Goal: Task Accomplishment & Management: Complete application form

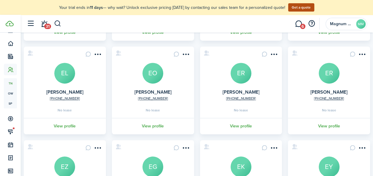
scroll to position [112, 0]
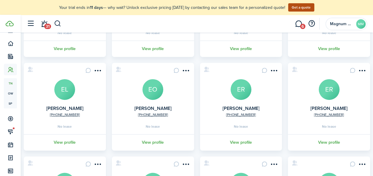
click at [71, 86] on avatar-text "EL" at bounding box center [64, 89] width 21 height 21
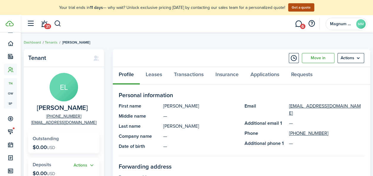
click at [54, 106] on span "[PERSON_NAME]" at bounding box center [62, 108] width 51 height 7
copy span "[PERSON_NAME]"
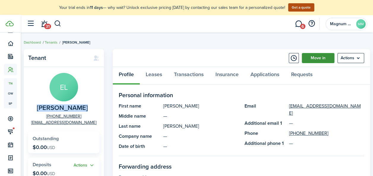
click at [313, 59] on link "Move in" at bounding box center [318, 58] width 33 height 10
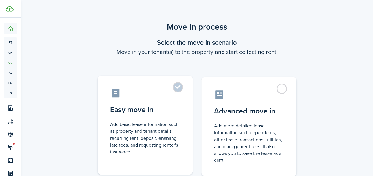
click at [179, 90] on label "Easy move in Add basic lease information such as property and tenant details, r…" at bounding box center [145, 125] width 95 height 99
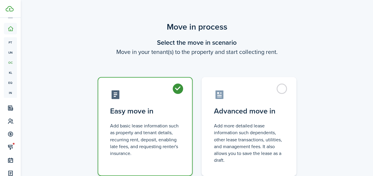
radio input "true"
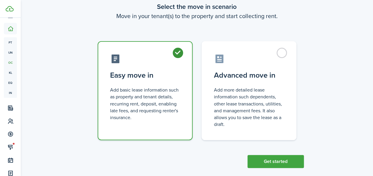
scroll to position [44, 0]
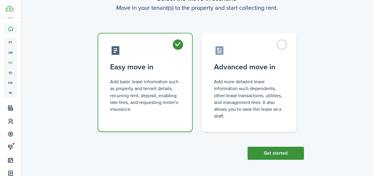
click at [292, 154] on button "Get started" at bounding box center [276, 153] width 56 height 13
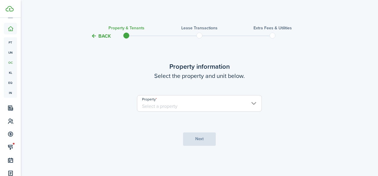
click at [206, 104] on input "Property" at bounding box center [199, 103] width 125 height 17
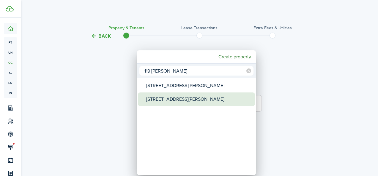
type input "119 [PERSON_NAME]"
click at [185, 102] on div "[STREET_ADDRESS][PERSON_NAME]" at bounding box center [198, 100] width 105 height 14
type input "[STREET_ADDRESS][PERSON_NAME]"
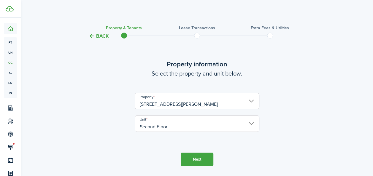
click at [198, 160] on button "Next" at bounding box center [197, 159] width 33 height 13
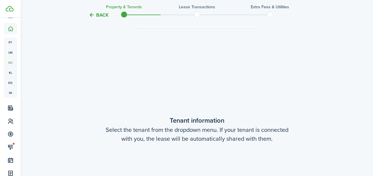
scroll to position [155, 0]
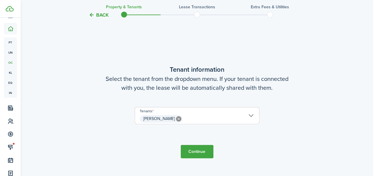
click at [194, 154] on button "Continue" at bounding box center [197, 151] width 33 height 13
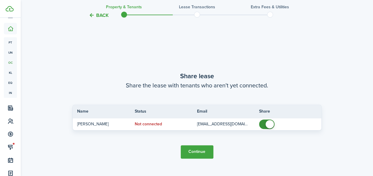
scroll to position [331, 0]
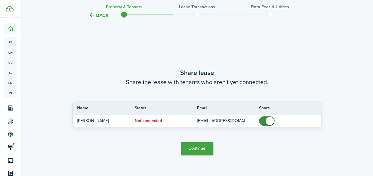
click at [191, 146] on button "Continue" at bounding box center [197, 148] width 33 height 13
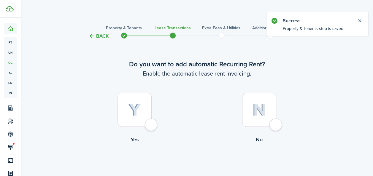
click at [138, 111] on img at bounding box center [134, 110] width 13 height 13
radio input "true"
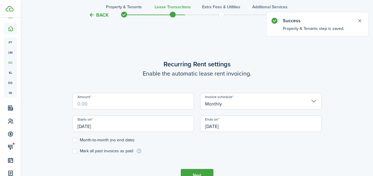
scroll to position [163, 0]
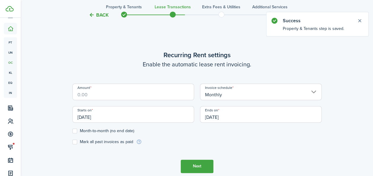
click at [117, 96] on input "Amount" at bounding box center [133, 92] width 122 height 17
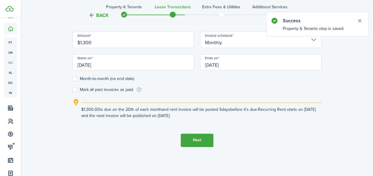
scroll to position [203, 0]
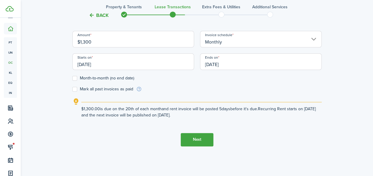
click at [125, 68] on input "[DATE]" at bounding box center [133, 61] width 122 height 17
type input "$1,300.00"
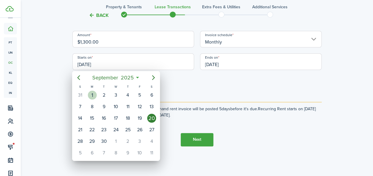
click at [96, 94] on div "1" at bounding box center [92, 95] width 9 height 9
type input "[DATE]"
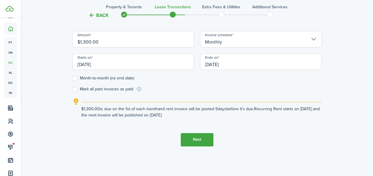
click at [83, 77] on label "Month-to-month (no end date)" at bounding box center [103, 78] width 62 height 5
click at [72, 78] on input "Month-to-month (no end date)" at bounding box center [72, 78] width 0 height 0
checkbox input "true"
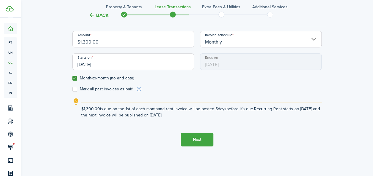
click at [197, 142] on button "Next" at bounding box center [197, 139] width 33 height 13
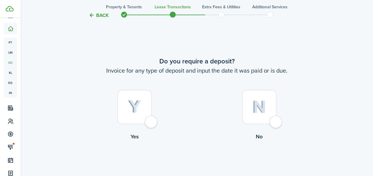
scroll to position [340, 0]
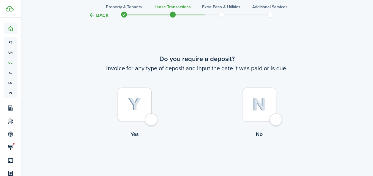
click at [254, 109] on img at bounding box center [259, 104] width 14 height 13
radio input "true"
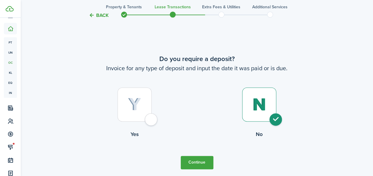
click at [200, 156] on button "Continue" at bounding box center [197, 162] width 33 height 13
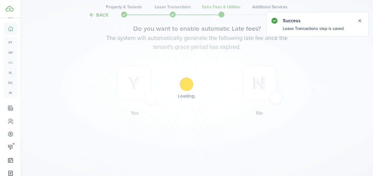
scroll to position [0, 0]
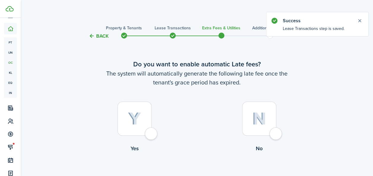
click at [143, 116] on div at bounding box center [135, 119] width 34 height 34
radio input "true"
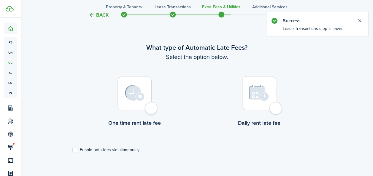
click at [142, 99] on img at bounding box center [135, 93] width 20 height 16
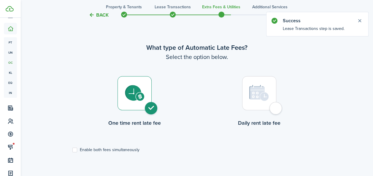
radio input "true"
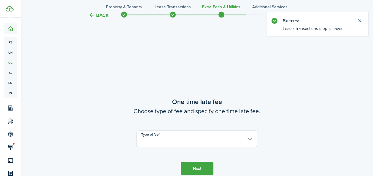
scroll to position [349, 0]
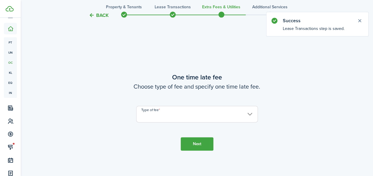
click at [154, 118] on input "Type of fee" at bounding box center [197, 114] width 122 height 17
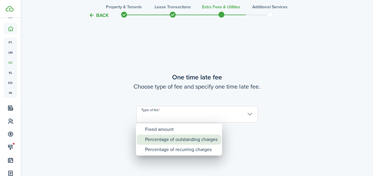
click at [156, 137] on div "Percentage of outstanding charges" at bounding box center [181, 140] width 72 height 10
type input "Percentage of outstanding charges"
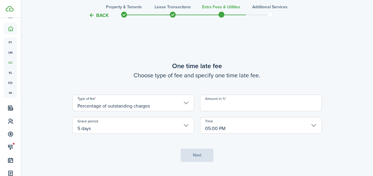
click at [214, 107] on input "Amount in %" at bounding box center [261, 103] width 122 height 17
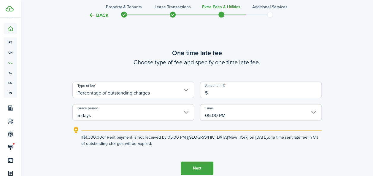
type input "5"
click at [194, 169] on button "Next" at bounding box center [197, 168] width 33 height 13
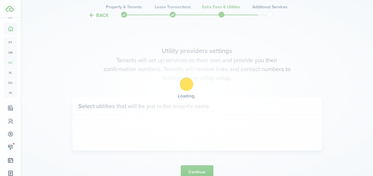
scroll to position [525, 0]
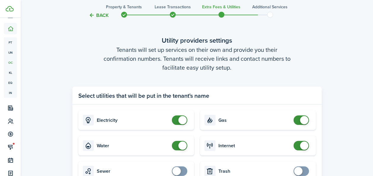
click at [190, 172] on card "Sewer" at bounding box center [136, 172] width 116 height 20
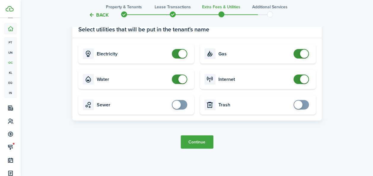
scroll to position [592, 0]
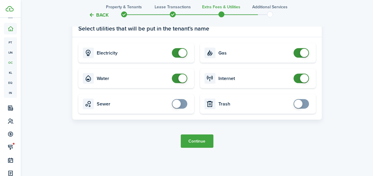
click at [194, 144] on button "Continue" at bounding box center [197, 141] width 33 height 13
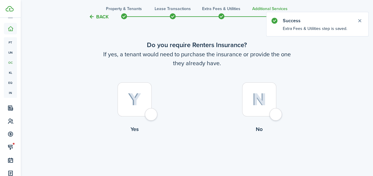
scroll to position [27, 0]
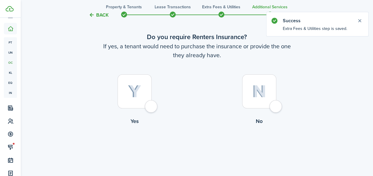
click at [145, 96] on div at bounding box center [135, 92] width 34 height 34
radio input "true"
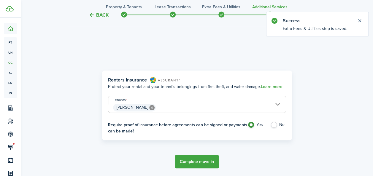
scroll to position [172, 0]
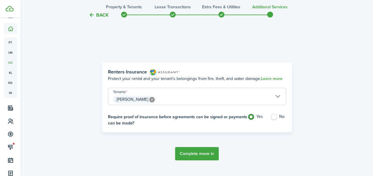
click at [198, 152] on button "Complete move in" at bounding box center [197, 153] width 44 height 13
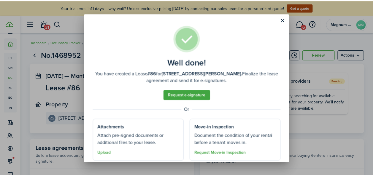
scroll to position [18, 0]
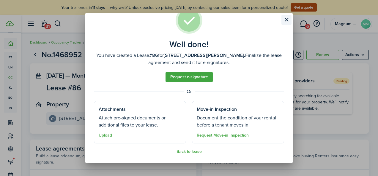
click at [289, 20] on button "Close modal" at bounding box center [286, 20] width 10 height 10
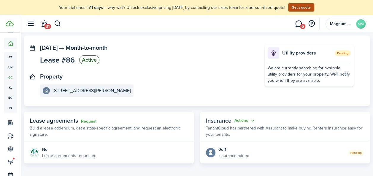
scroll to position [0, 0]
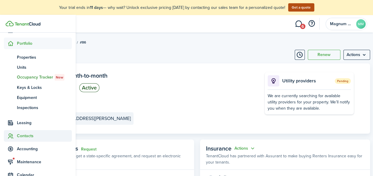
click at [24, 135] on span "Contacts" at bounding box center [44, 136] width 55 height 6
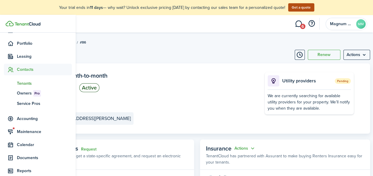
click at [29, 83] on span "Tenants" at bounding box center [44, 83] width 55 height 6
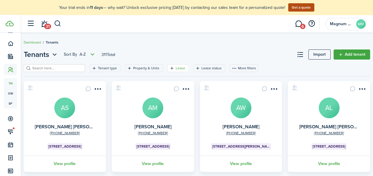
click at [177, 68] on filter-tag-label "Lease" at bounding box center [181, 68] width 10 height 5
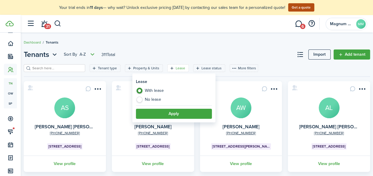
click at [154, 99] on label "No lease" at bounding box center [174, 100] width 76 height 6
radio input "false"
radio input "true"
click at [179, 115] on button "Apply" at bounding box center [174, 114] width 76 height 10
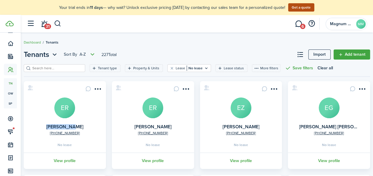
drag, startPoint x: 86, startPoint y: 128, endPoint x: 53, endPoint y: 128, distance: 32.7
click at [53, 128] on card "[PHONE_NUMBER] [PERSON_NAME] ER No lease View profile" at bounding box center [65, 125] width 82 height 88
copy link "[PERSON_NAME]"
click at [67, 109] on avatar-text "ER" at bounding box center [64, 108] width 21 height 21
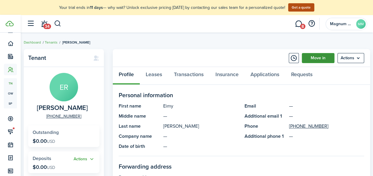
click at [325, 58] on link "Move in" at bounding box center [318, 58] width 33 height 10
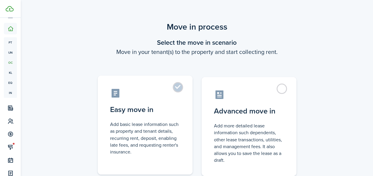
click at [180, 90] on label "Easy move in Add basic lease information such as property and tenant details, r…" at bounding box center [145, 125] width 95 height 99
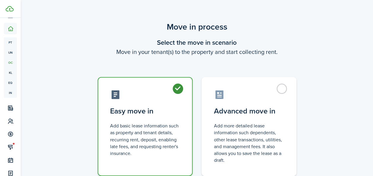
radio input "true"
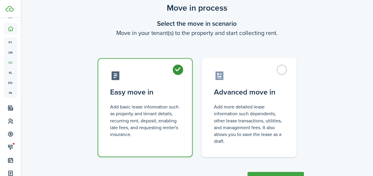
scroll to position [44, 0]
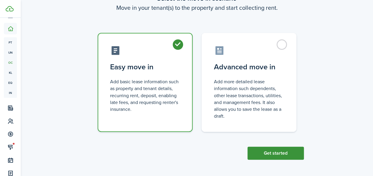
click at [261, 154] on button "Get started" at bounding box center [276, 153] width 56 height 13
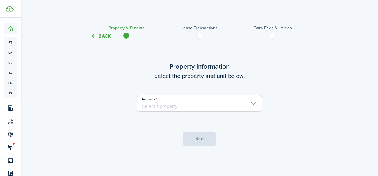
click at [179, 108] on input "Property" at bounding box center [199, 103] width 125 height 17
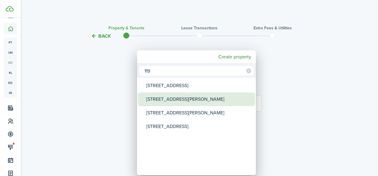
type input "119"
click at [170, 100] on div "[STREET_ADDRESS][PERSON_NAME]" at bounding box center [198, 100] width 105 height 14
type input "[STREET_ADDRESS][PERSON_NAME]"
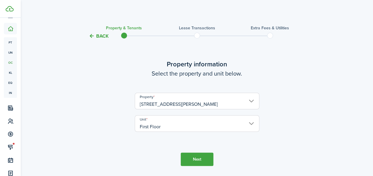
click at [200, 160] on button "Next" at bounding box center [197, 159] width 33 height 13
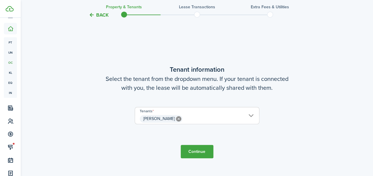
click at [202, 151] on button "Continue" at bounding box center [197, 151] width 33 height 13
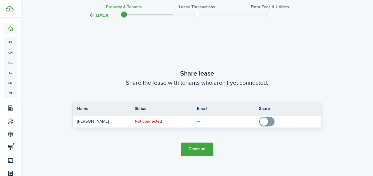
scroll to position [331, 0]
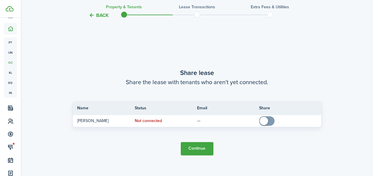
click at [187, 148] on button "Continue" at bounding box center [197, 148] width 33 height 13
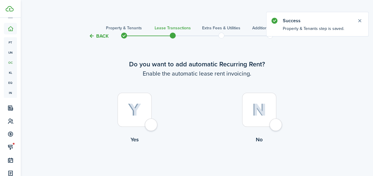
click at [131, 113] on img at bounding box center [134, 110] width 13 height 13
radio input "true"
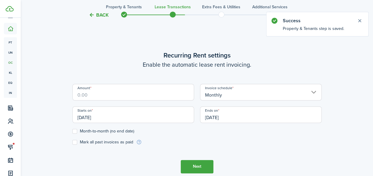
scroll to position [163, 0]
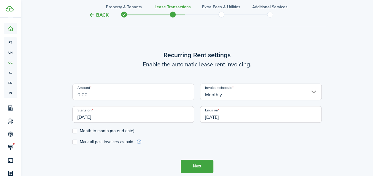
click at [124, 98] on input "Amount" at bounding box center [133, 92] width 122 height 17
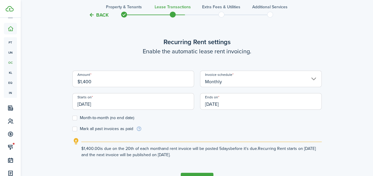
click at [119, 99] on input "[DATE]" at bounding box center [133, 101] width 122 height 17
type input "$1,400.00"
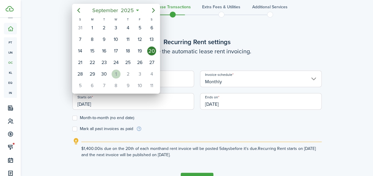
click at [118, 71] on div "1" at bounding box center [116, 74] width 9 height 9
type input "[DATE]"
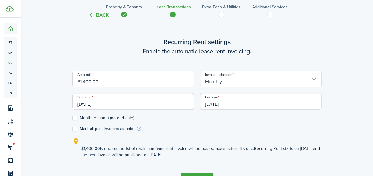
scroll to position [0, 0]
click at [81, 118] on label "Month-to-month (no end date)" at bounding box center [103, 118] width 62 height 5
click at [72, 118] on input "Month-to-month (no end date)" at bounding box center [72, 118] width 0 height 0
checkbox input "true"
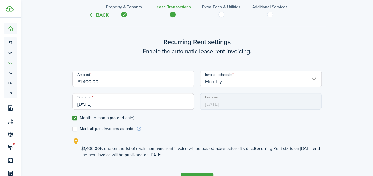
scroll to position [203, 0]
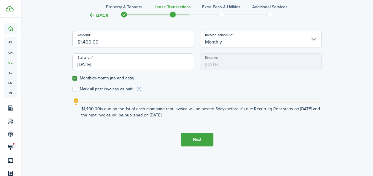
click at [193, 141] on button "Next" at bounding box center [197, 139] width 33 height 13
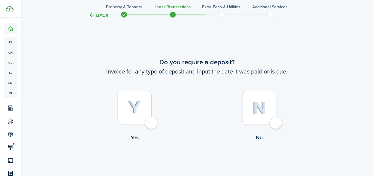
scroll to position [340, 0]
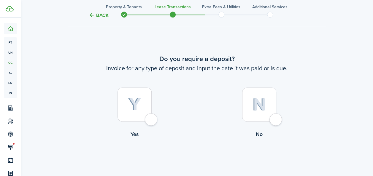
click at [256, 103] on img at bounding box center [259, 104] width 14 height 13
radio input "true"
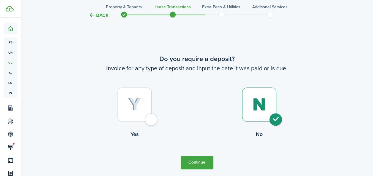
click at [193, 165] on button "Continue" at bounding box center [197, 162] width 33 height 13
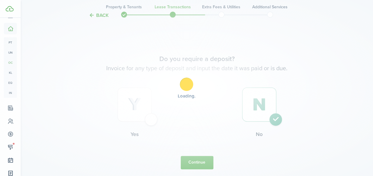
scroll to position [0, 0]
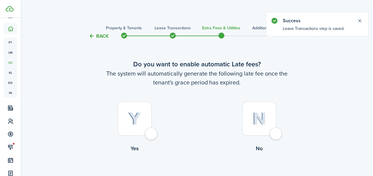
click at [130, 122] on img at bounding box center [134, 119] width 13 height 13
radio input "true"
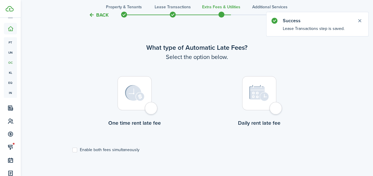
click at [141, 103] on div at bounding box center [135, 93] width 34 height 34
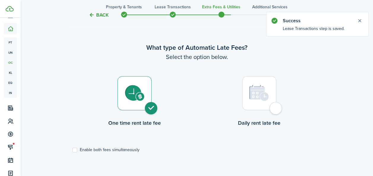
radio input "true"
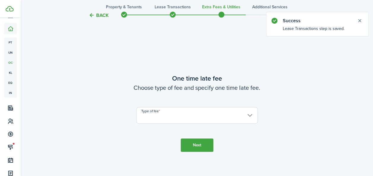
scroll to position [349, 0]
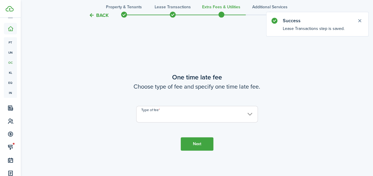
click at [249, 118] on input "Type of fee" at bounding box center [197, 114] width 122 height 17
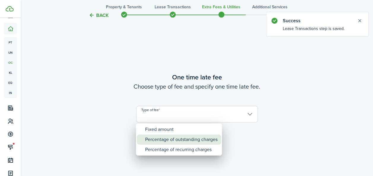
click at [185, 141] on div "Percentage of outstanding charges" at bounding box center [181, 140] width 72 height 10
type input "Percentage of outstanding charges"
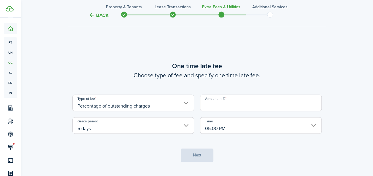
click at [87, 131] on input "5 days" at bounding box center [133, 125] width 122 height 17
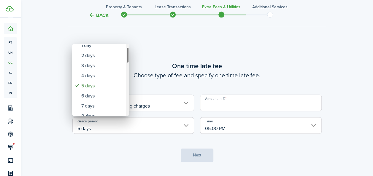
drag, startPoint x: 128, startPoint y: 55, endPoint x: 128, endPoint y: 58, distance: 3.3
click at [128, 58] on div "Grace period" at bounding box center [127, 55] width 3 height 16
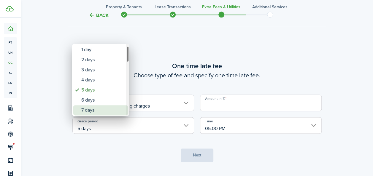
click at [98, 107] on div "7 days" at bounding box center [102, 110] width 43 height 10
type input "7 days"
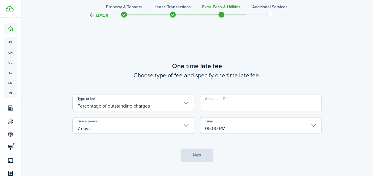
click at [263, 106] on input "Amount in %" at bounding box center [261, 103] width 122 height 17
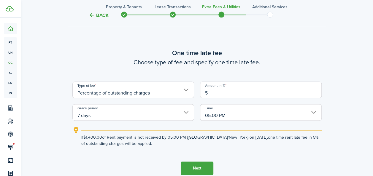
type input "5"
click at [204, 169] on button "Next" at bounding box center [197, 168] width 33 height 13
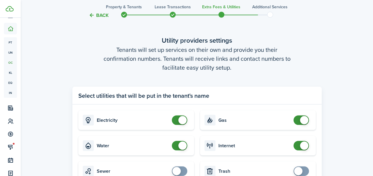
scroll to position [592, 0]
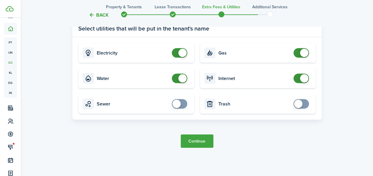
click at [193, 140] on button "Continue" at bounding box center [197, 141] width 33 height 13
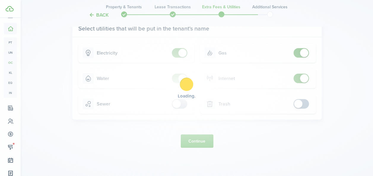
scroll to position [0, 0]
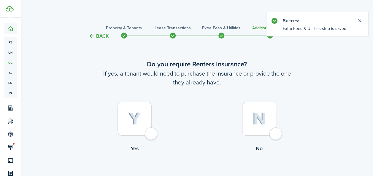
click at [129, 124] on img at bounding box center [134, 119] width 13 height 13
radio input "true"
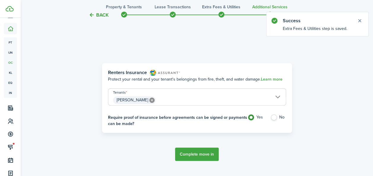
scroll to position [172, 0]
click at [188, 156] on button "Complete move in" at bounding box center [197, 153] width 44 height 13
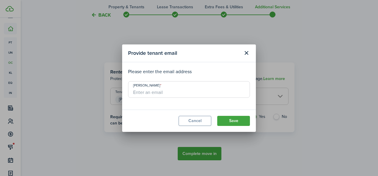
click at [151, 93] on input "[PERSON_NAME]" at bounding box center [189, 89] width 122 height 17
drag, startPoint x: 169, startPoint y: 94, endPoint x: 89, endPoint y: 89, distance: 79.7
click at [164, 93] on input "[EMAIL_ADDRESS][DOMAIN_NAME]" at bounding box center [189, 89] width 122 height 17
type input "[EMAIL_ADDRESS][DOMAIN_NAME]"
click at [89, 89] on div "Provide tenant email Please enter the email address [PERSON_NAME] [EMAIL_ADDRES…" at bounding box center [189, 88] width 378 height 176
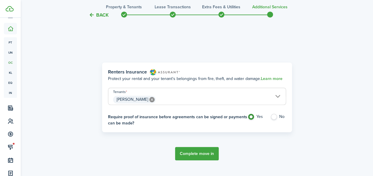
click at [129, 99] on span "[PERSON_NAME]" at bounding box center [132, 99] width 31 height 6
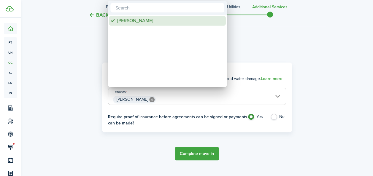
click at [138, 22] on div "[PERSON_NAME]" at bounding box center [169, 21] width 105 height 10
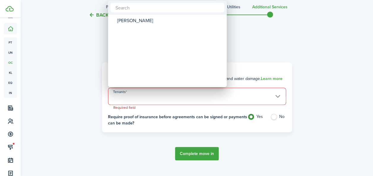
click at [135, 102] on div at bounding box center [186, 87] width 468 height 271
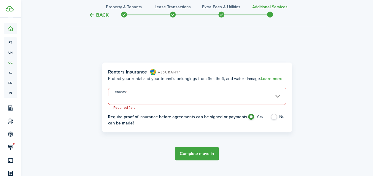
click at [135, 99] on span at bounding box center [197, 100] width 178 height 10
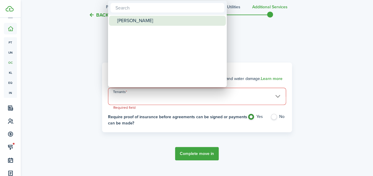
click at [143, 22] on div "[PERSON_NAME]" at bounding box center [169, 21] width 105 height 10
type input "[PERSON_NAME]"
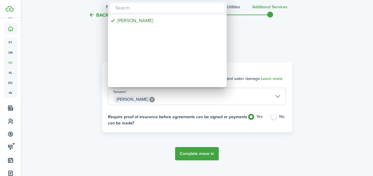
click at [200, 156] on div at bounding box center [186, 87] width 468 height 271
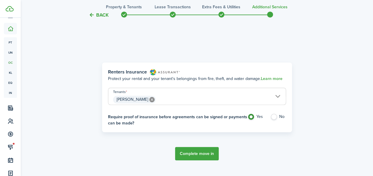
click at [196, 153] on button "Complete move in" at bounding box center [197, 153] width 44 height 13
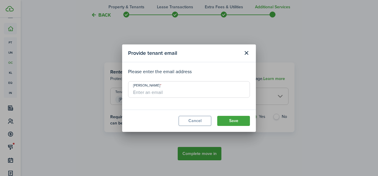
click at [157, 92] on input "[PERSON_NAME]" at bounding box center [189, 89] width 122 height 17
type input "[EMAIL_ADDRESS][DOMAIN_NAME]"
click at [232, 121] on button "Save" at bounding box center [233, 121] width 33 height 10
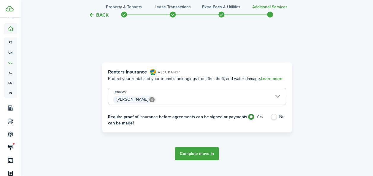
click at [198, 152] on button "Complete move in" at bounding box center [197, 153] width 44 height 13
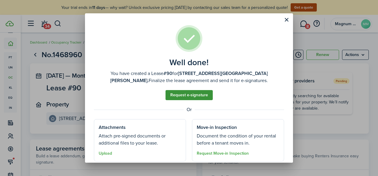
click at [194, 94] on link "Request e-signature" at bounding box center [188, 95] width 47 height 10
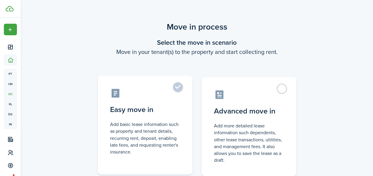
click at [179, 87] on label "Easy move in Add basic lease information such as property and tenant details, r…" at bounding box center [145, 125] width 95 height 99
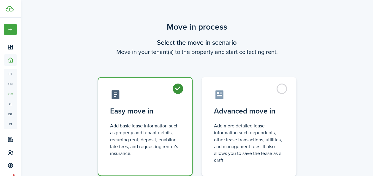
radio input "true"
drag, startPoint x: 373, startPoint y: 53, endPoint x: 366, endPoint y: 115, distance: 61.5
click at [366, 115] on div "Move in process Select the move in scenario Move in your tenant(s) to the prope…" at bounding box center [197, 112] width 352 height 189
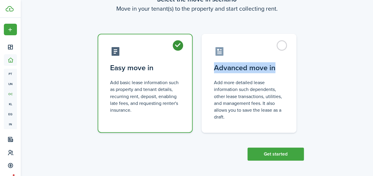
scroll to position [44, 0]
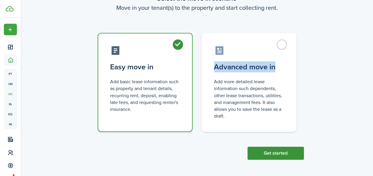
click at [287, 154] on button "Get started" at bounding box center [276, 153] width 56 height 13
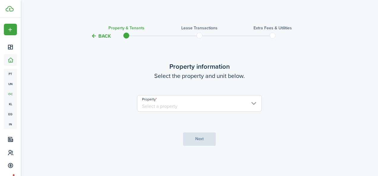
click at [184, 108] on input "Property" at bounding box center [199, 103] width 125 height 17
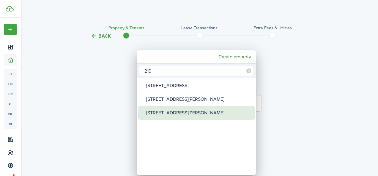
type input "219"
click at [178, 109] on div "219 Haws Ave" at bounding box center [198, 113] width 105 height 14
type input "219 Haws Ave"
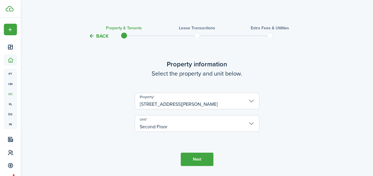
click at [197, 161] on button "Next" at bounding box center [197, 159] width 33 height 13
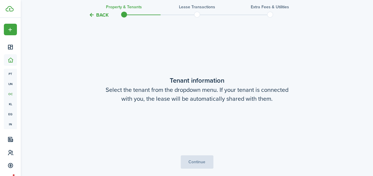
scroll to position [155, 0]
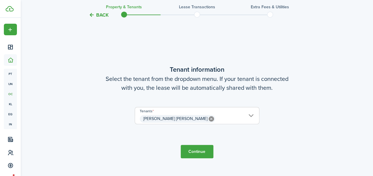
click at [189, 152] on button "Continue" at bounding box center [197, 151] width 33 height 13
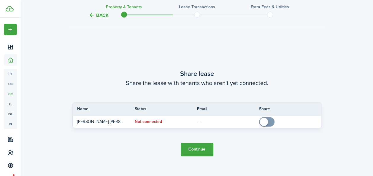
scroll to position [331, 0]
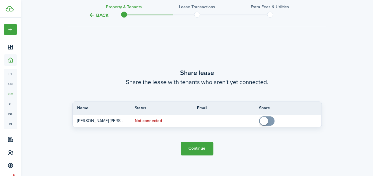
click at [198, 145] on button "Continue" at bounding box center [197, 148] width 33 height 13
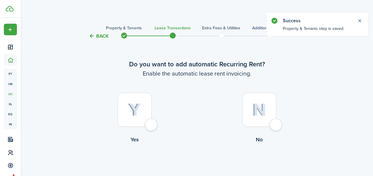
click at [147, 111] on div at bounding box center [135, 110] width 34 height 34
radio input "true"
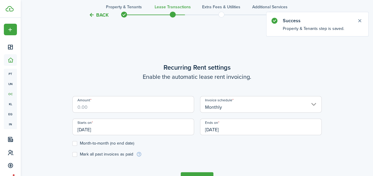
scroll to position [163, 0]
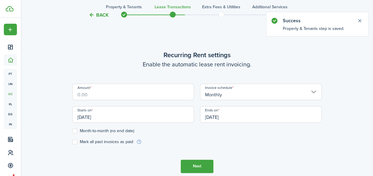
click at [124, 96] on input "Amount" at bounding box center [133, 92] width 122 height 17
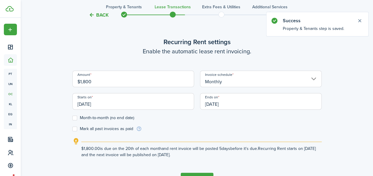
click at [113, 105] on input "[DATE]" at bounding box center [133, 101] width 122 height 17
type input "$1,800.00"
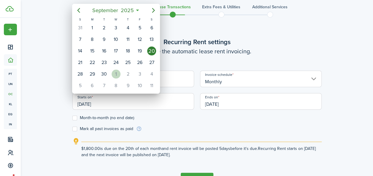
click at [120, 72] on div "1" at bounding box center [116, 74] width 9 height 9
type input "[DATE]"
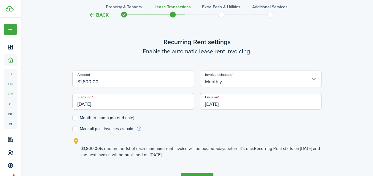
click at [74, 118] on label "Month-to-month (no end date)" at bounding box center [103, 118] width 62 height 5
click at [72, 118] on input "Month-to-month (no end date)" at bounding box center [72, 118] width 0 height 0
checkbox input "true"
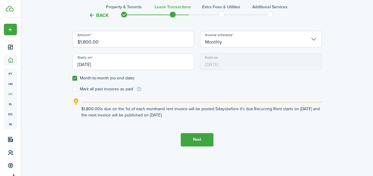
click at [205, 140] on button "Next" at bounding box center [197, 139] width 33 height 13
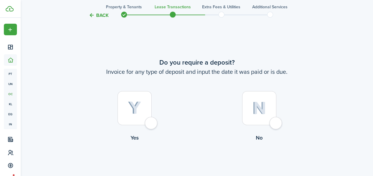
scroll to position [340, 0]
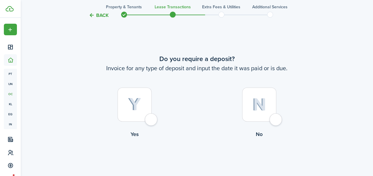
click at [268, 103] on div at bounding box center [259, 105] width 34 height 34
radio input "true"
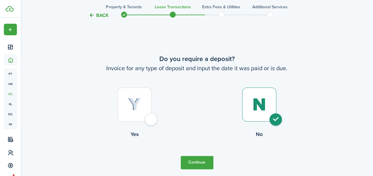
click at [205, 161] on button "Continue" at bounding box center [197, 162] width 33 height 13
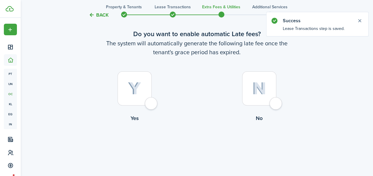
scroll to position [36, 0]
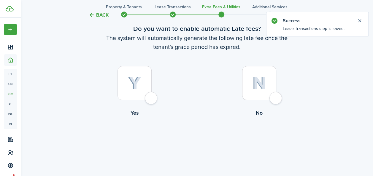
click at [145, 82] on div at bounding box center [135, 83] width 34 height 34
radio input "true"
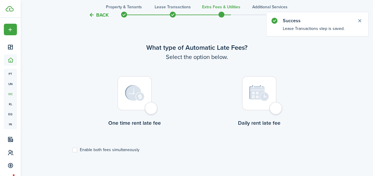
click at [137, 101] on div at bounding box center [135, 93] width 34 height 34
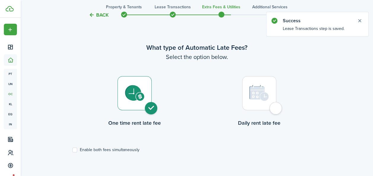
radio input "true"
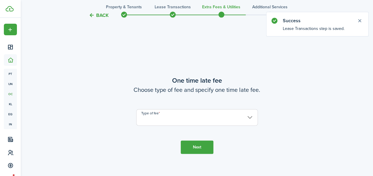
scroll to position [349, 0]
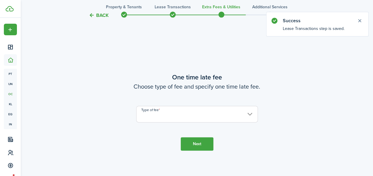
click at [179, 122] on input "Type of fee" at bounding box center [197, 114] width 122 height 17
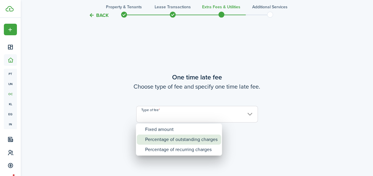
click at [171, 136] on div "Percentage of outstanding charges" at bounding box center [181, 140] width 72 height 10
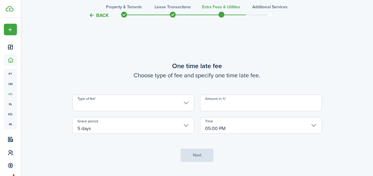
type input "Percentage of outstanding charges"
click at [271, 106] on input "Amount in %" at bounding box center [261, 103] width 122 height 17
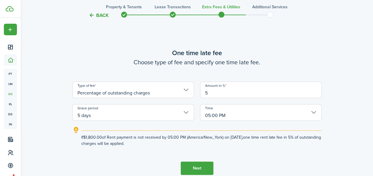
type input "5"
click at [197, 167] on button "Next" at bounding box center [197, 168] width 33 height 13
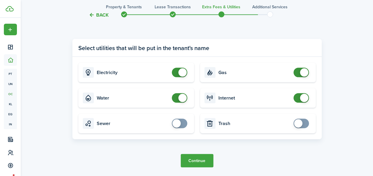
scroll to position [592, 0]
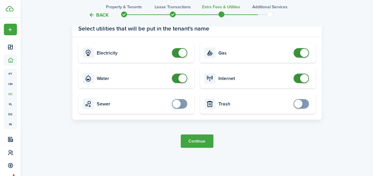
click at [194, 136] on button "Continue" at bounding box center [197, 141] width 33 height 13
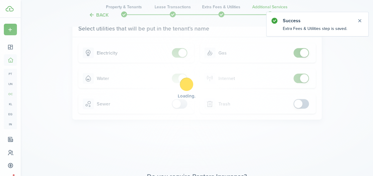
scroll to position [0, 0]
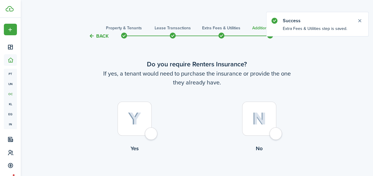
click at [144, 114] on div at bounding box center [135, 119] width 34 height 34
radio input "true"
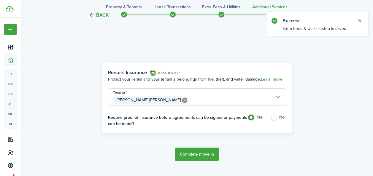
scroll to position [172, 0]
click at [197, 154] on button "Complete move in" at bounding box center [197, 153] width 44 height 13
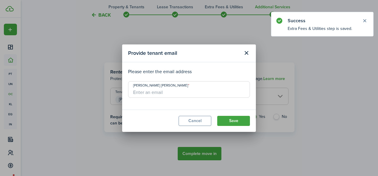
click at [170, 94] on input "[PERSON_NAME] [PERSON_NAME]" at bounding box center [189, 89] width 122 height 17
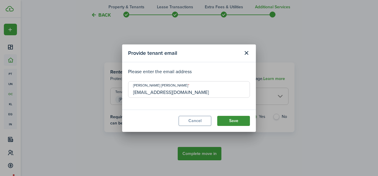
type input "H2192@live.com"
click at [242, 121] on button "Save" at bounding box center [233, 121] width 33 height 10
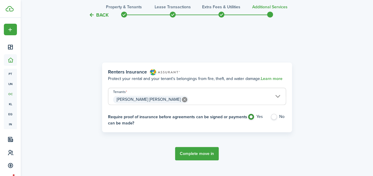
click at [185, 156] on button "Complete move in" at bounding box center [197, 153] width 44 height 13
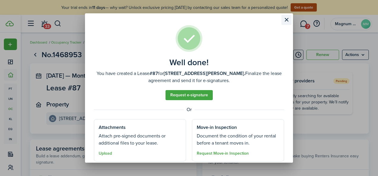
click at [285, 21] on button "Close modal" at bounding box center [286, 20] width 10 height 10
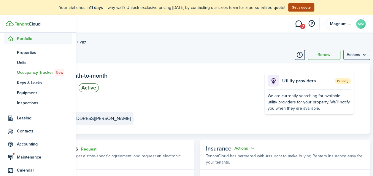
scroll to position [43, 0]
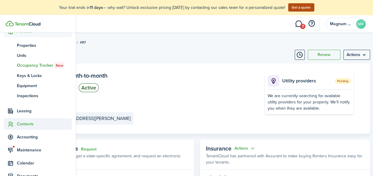
click at [23, 125] on span "Contacts" at bounding box center [44, 124] width 55 height 6
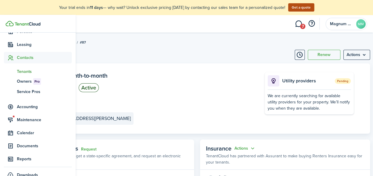
click at [22, 69] on span "Tenants" at bounding box center [44, 72] width 55 height 6
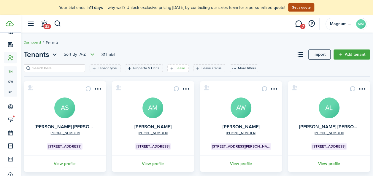
click at [181, 68] on div "Lease" at bounding box center [181, 68] width 11 height 5
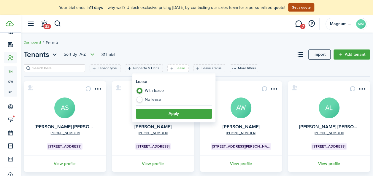
click at [159, 96] on label "With lease" at bounding box center [174, 92] width 76 height 9
click at [150, 100] on label "No lease" at bounding box center [174, 100] width 76 height 6
radio input "false"
radio input "true"
click at [160, 114] on button "Apply" at bounding box center [174, 114] width 76 height 10
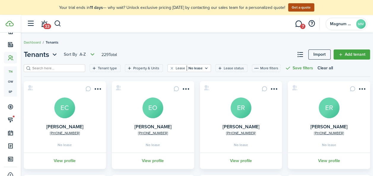
scroll to position [58, 0]
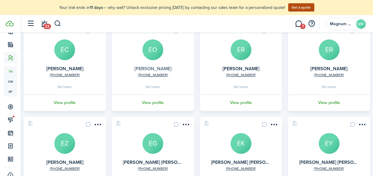
click at [146, 70] on link "[PERSON_NAME]" at bounding box center [153, 68] width 37 height 7
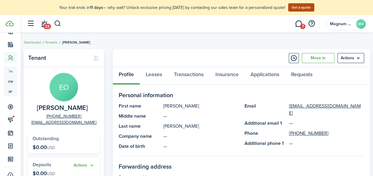
click at [46, 108] on span "[PERSON_NAME]" at bounding box center [62, 108] width 51 height 7
copy span "[PERSON_NAME]"
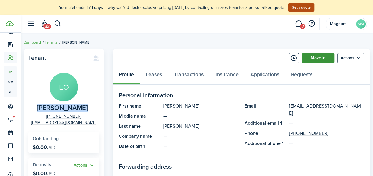
click at [315, 58] on link "Move in" at bounding box center [318, 58] width 33 height 10
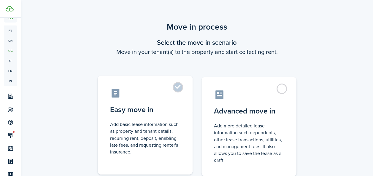
click at [176, 90] on label "Easy move in Add basic lease information such as property and tenant details, r…" at bounding box center [145, 125] width 95 height 99
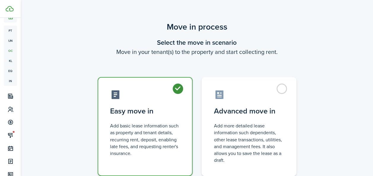
radio input "true"
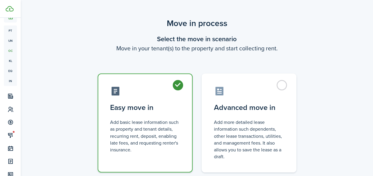
scroll to position [44, 0]
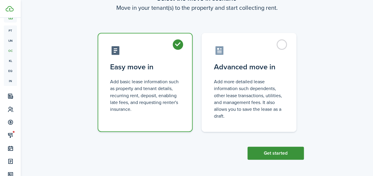
click at [279, 156] on button "Get started" at bounding box center [276, 153] width 56 height 13
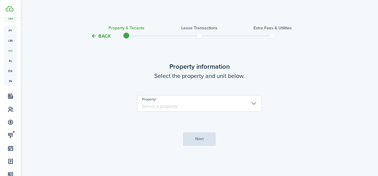
click at [198, 105] on input "Property" at bounding box center [199, 103] width 125 height 17
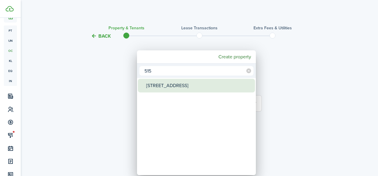
type input "515"
click at [190, 86] on div "515 Buttonwood St" at bounding box center [198, 86] width 105 height 14
type input "515 Buttonwood St"
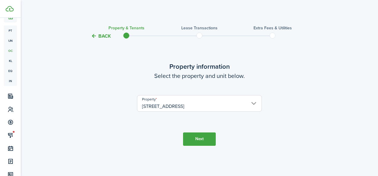
click at [195, 138] on button "Next" at bounding box center [199, 139] width 33 height 13
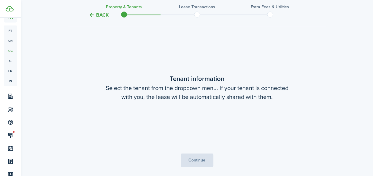
scroll to position [137, 0]
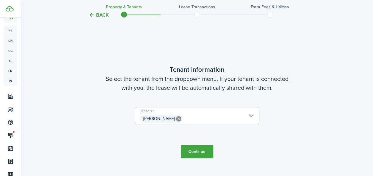
click at [197, 152] on button "Continue" at bounding box center [197, 151] width 33 height 13
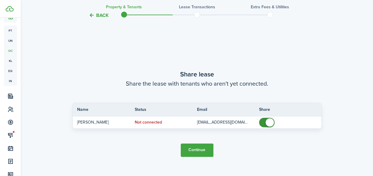
scroll to position [313, 0]
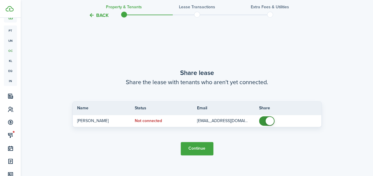
click at [197, 149] on button "Continue" at bounding box center [197, 148] width 33 height 13
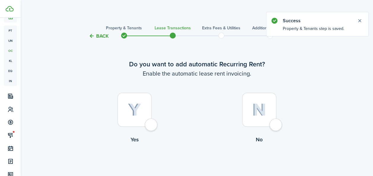
click at [138, 110] on img at bounding box center [134, 110] width 13 height 13
radio input "true"
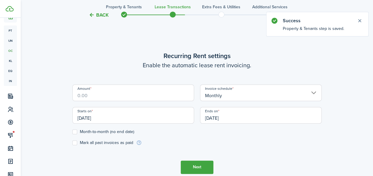
scroll to position [163, 0]
click at [138, 99] on input "Amount" at bounding box center [133, 92] width 122 height 17
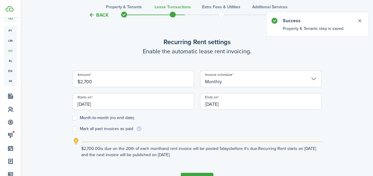
click at [137, 107] on input "[DATE]" at bounding box center [133, 101] width 122 height 17
type input "$2,700.00"
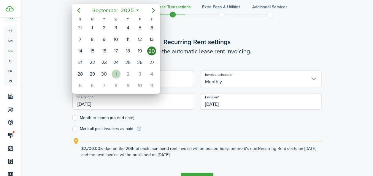
click at [118, 70] on div "1" at bounding box center [116, 74] width 9 height 9
type input "[DATE]"
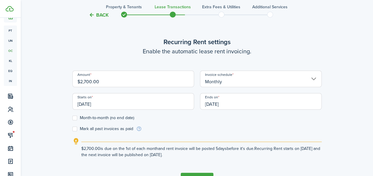
click at [76, 118] on label "Month-to-month (no end date)" at bounding box center [103, 118] width 62 height 5
click at [72, 118] on input "Month-to-month (no end date)" at bounding box center [72, 118] width 0 height 0
checkbox input "true"
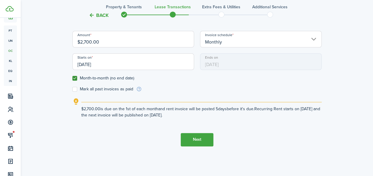
click at [206, 138] on button "Next" at bounding box center [197, 139] width 33 height 13
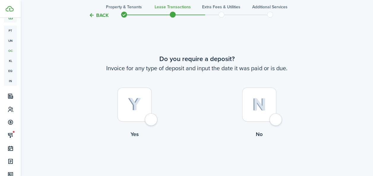
click at [137, 105] on img at bounding box center [134, 104] width 13 height 13
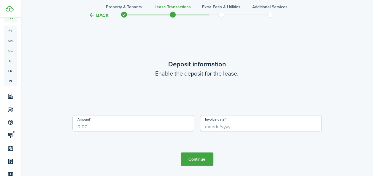
scroll to position [516, 0]
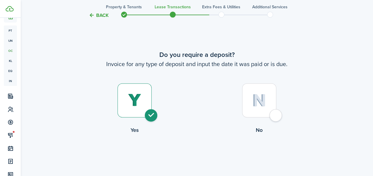
click at [263, 97] on img at bounding box center [259, 100] width 14 height 13
radio input "false"
radio input "true"
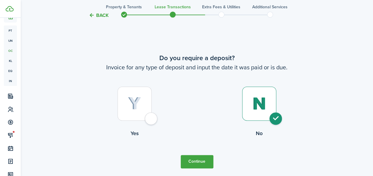
scroll to position [340, 0]
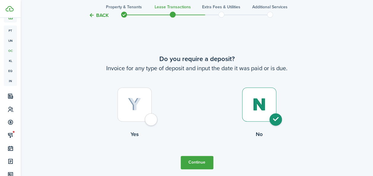
click at [202, 160] on button "Continue" at bounding box center [197, 162] width 33 height 13
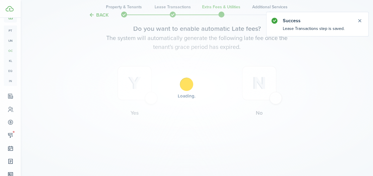
scroll to position [0, 0]
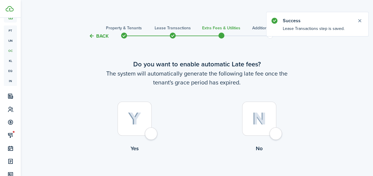
click at [135, 113] on img at bounding box center [134, 119] width 13 height 13
radio input "true"
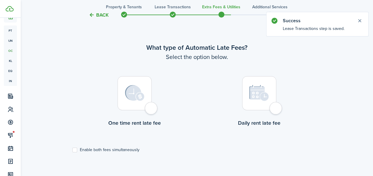
click at [139, 103] on div at bounding box center [135, 93] width 34 height 34
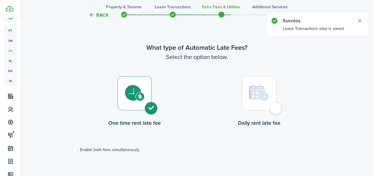
radio input "true"
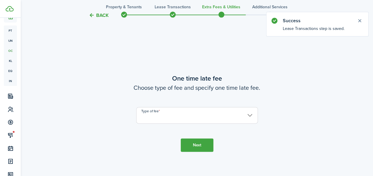
scroll to position [349, 0]
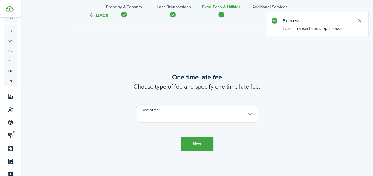
click at [194, 114] on input "Type of fee" at bounding box center [197, 114] width 122 height 17
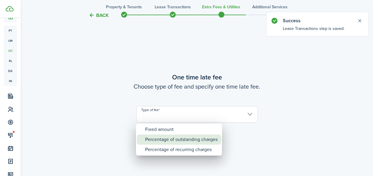
click at [183, 137] on div "Percentage of outstanding charges" at bounding box center [181, 140] width 72 height 10
type input "Percentage of outstanding charges"
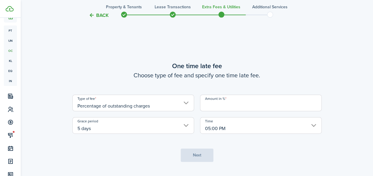
click at [222, 107] on input "Amount in %" at bounding box center [261, 103] width 122 height 17
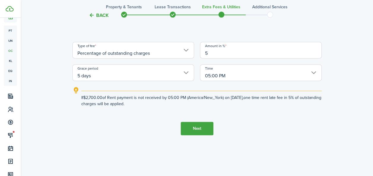
type input "5"
click at [211, 129] on button "Next" at bounding box center [197, 128] width 33 height 13
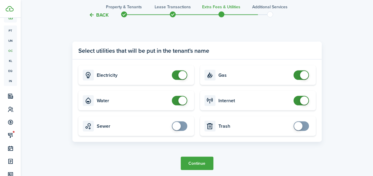
scroll to position [592, 0]
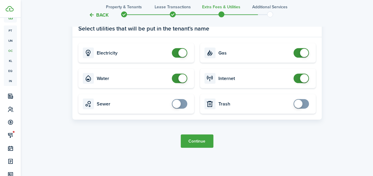
click at [194, 138] on button "Continue" at bounding box center [197, 141] width 33 height 13
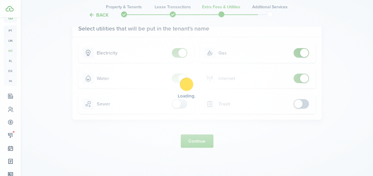
scroll to position [0, 0]
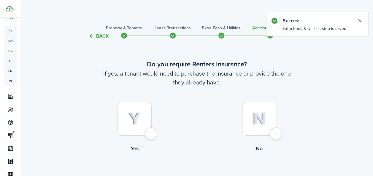
click at [268, 119] on div at bounding box center [259, 119] width 34 height 34
radio input "true"
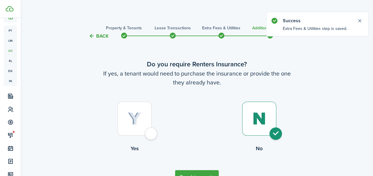
click at [147, 121] on div at bounding box center [135, 119] width 34 height 34
radio input "true"
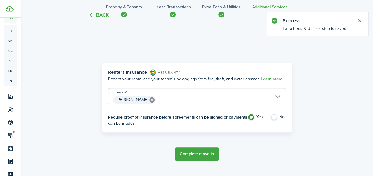
scroll to position [172, 0]
click at [193, 153] on button "Complete move in" at bounding box center [197, 153] width 44 height 13
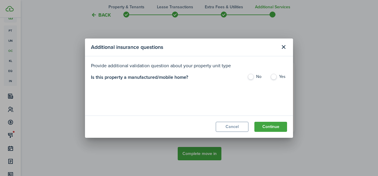
click at [249, 79] on label "No" at bounding box center [255, 78] width 17 height 9
radio input "true"
click at [269, 130] on button "Continue" at bounding box center [270, 127] width 33 height 10
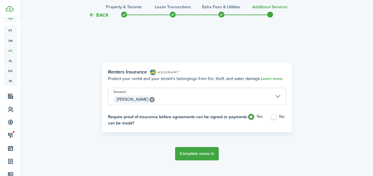
click at [207, 153] on button "Complete move in" at bounding box center [197, 153] width 44 height 13
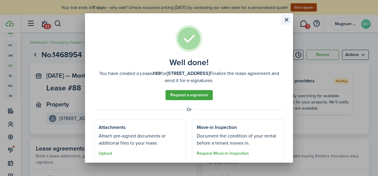
click at [284, 18] on button "Close modal" at bounding box center [286, 20] width 10 height 10
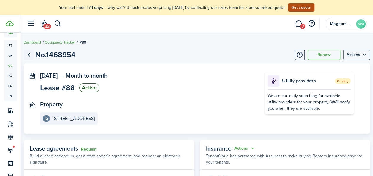
click at [32, 55] on link "Go back" at bounding box center [29, 55] width 10 height 10
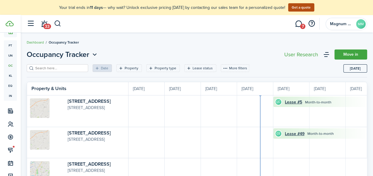
scroll to position [0, 109]
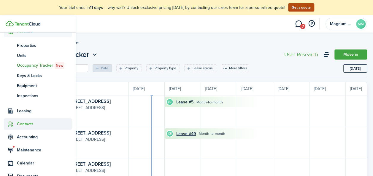
click at [22, 124] on span "Contacts" at bounding box center [44, 124] width 55 height 6
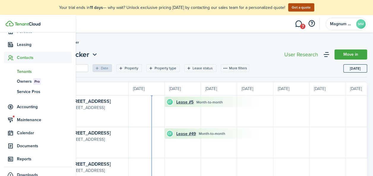
click at [25, 71] on span "Tenants" at bounding box center [44, 72] width 55 height 6
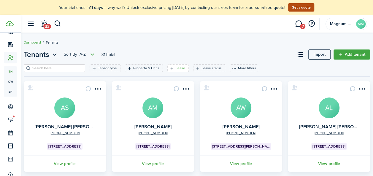
click at [176, 69] on filter-tag-label "Lease" at bounding box center [181, 68] width 10 height 5
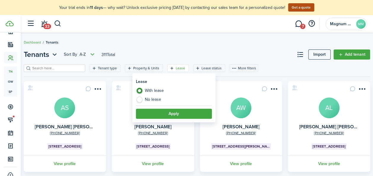
click at [164, 99] on label "No lease" at bounding box center [174, 100] width 76 height 6
radio input "false"
radio input "true"
click at [170, 113] on button "Apply" at bounding box center [174, 114] width 76 height 10
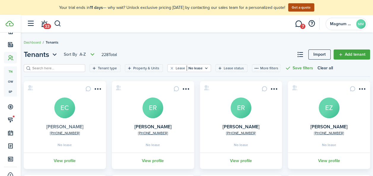
click at [75, 125] on link "[PERSON_NAME]" at bounding box center [64, 127] width 37 height 7
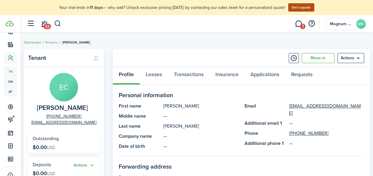
click at [74, 108] on span "[PERSON_NAME]" at bounding box center [62, 108] width 51 height 7
copy span "[PERSON_NAME]"
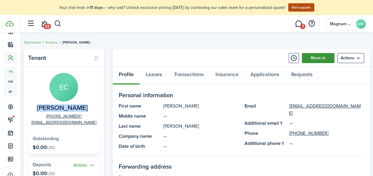
click at [312, 61] on link "Move in" at bounding box center [318, 58] width 33 height 10
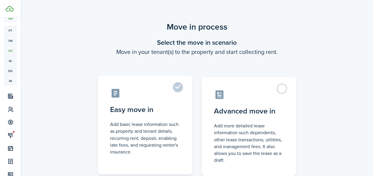
click at [180, 86] on label "Easy move in Add basic lease information such as property and tenant details, r…" at bounding box center [145, 125] width 95 height 99
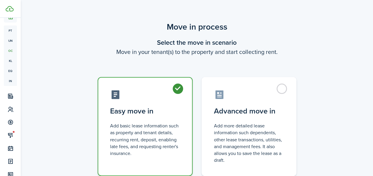
radio input "true"
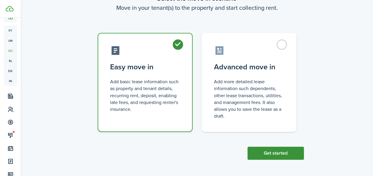
click at [274, 153] on button "Get started" at bounding box center [276, 153] width 56 height 13
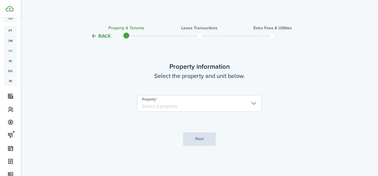
click at [183, 106] on input "Property" at bounding box center [199, 103] width 125 height 17
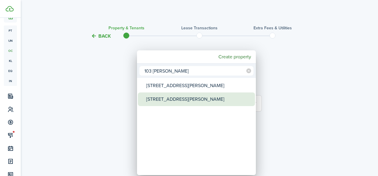
type input "103 Haws"
click at [178, 99] on div "103 Haws Ave 1F" at bounding box center [198, 100] width 105 height 14
type input "103 Haws Ave 1F"
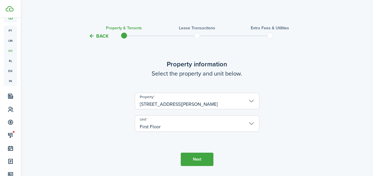
click at [192, 163] on button "Next" at bounding box center [197, 159] width 33 height 13
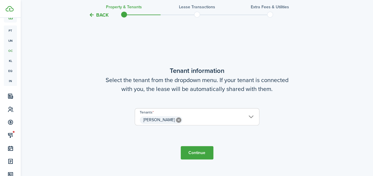
scroll to position [155, 0]
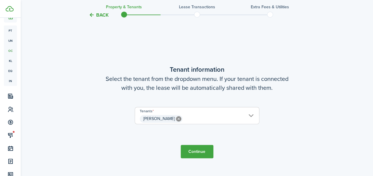
click at [194, 153] on button "Continue" at bounding box center [197, 151] width 33 height 13
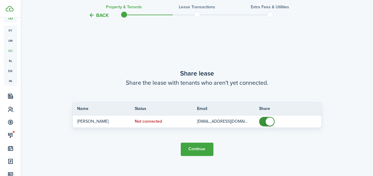
scroll to position [331, 0]
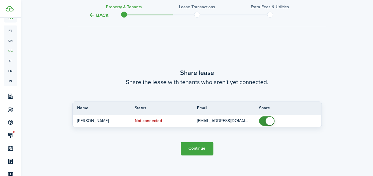
click at [191, 149] on button "Continue" at bounding box center [197, 148] width 33 height 13
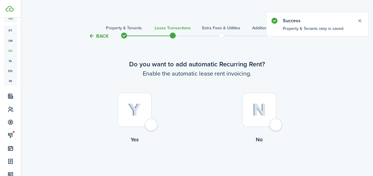
click at [141, 106] on img at bounding box center [134, 110] width 13 height 13
radio input "true"
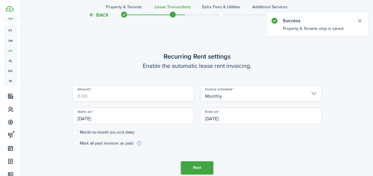
scroll to position [163, 0]
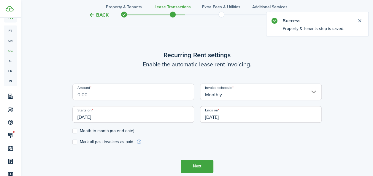
click at [124, 99] on input "Amount" at bounding box center [133, 92] width 122 height 17
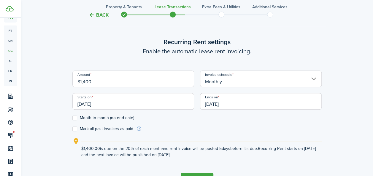
click at [84, 101] on input "[DATE]" at bounding box center [133, 101] width 122 height 17
type input "$1,400.00"
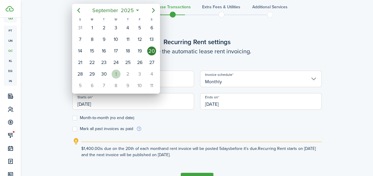
click at [111, 71] on div "[DATE]" at bounding box center [116, 74] width 12 height 11
type input "[DATE]"
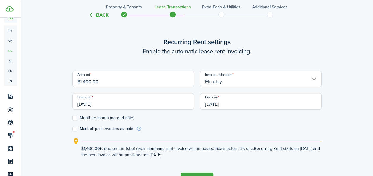
scroll to position [0, 0]
click at [77, 121] on form "Amount $1,400.00 Invoice schedule Monthly Starts on 10/01/2025 Ends on 09/20/20…" at bounding box center [196, 101] width 249 height 61
click at [76, 118] on label "Month-to-month (no end date)" at bounding box center [103, 118] width 62 height 5
click at [72, 118] on input "Month-to-month (no end date)" at bounding box center [72, 118] width 0 height 0
checkbox input "true"
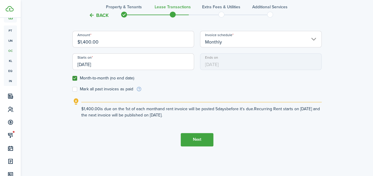
click at [197, 140] on button "Next" at bounding box center [197, 139] width 33 height 13
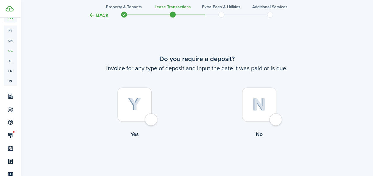
click at [132, 99] on img at bounding box center [134, 104] width 13 height 13
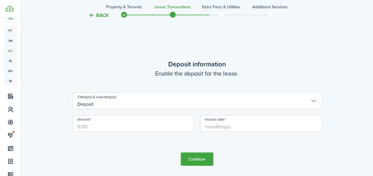
scroll to position [516, 0]
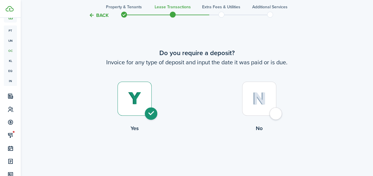
click at [252, 106] on div at bounding box center [259, 99] width 34 height 34
radio input "false"
radio input "true"
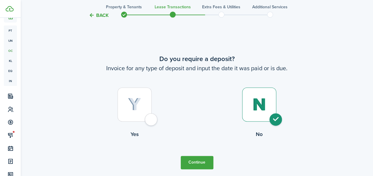
scroll to position [377, 0]
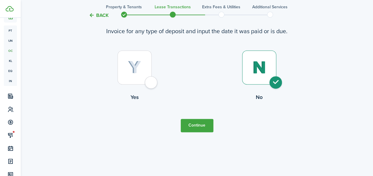
click at [197, 129] on button "Continue" at bounding box center [197, 125] width 33 height 13
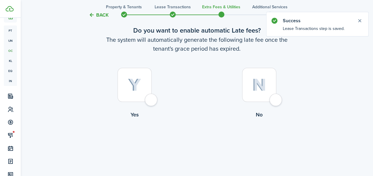
scroll to position [34, 0]
click at [144, 87] on div at bounding box center [135, 85] width 34 height 34
radio input "true"
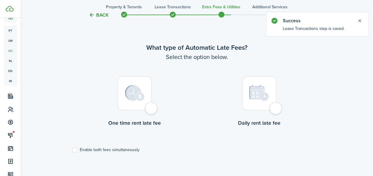
click at [139, 105] on div at bounding box center [135, 93] width 34 height 34
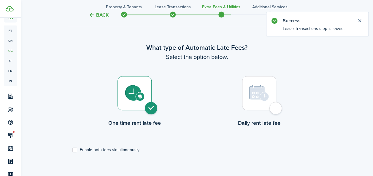
radio input "true"
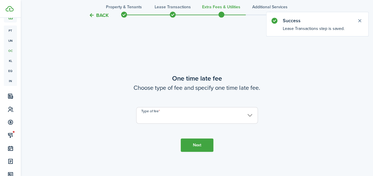
scroll to position [349, 0]
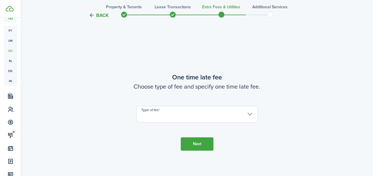
click at [158, 116] on input "Type of fee" at bounding box center [197, 114] width 122 height 17
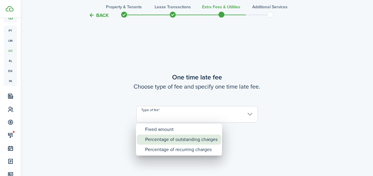
click at [159, 141] on div "Percentage of outstanding charges" at bounding box center [181, 140] width 72 height 10
type input "Percentage of outstanding charges"
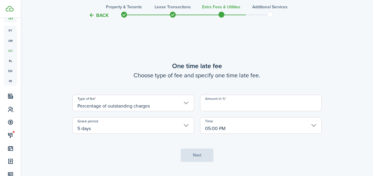
click at [215, 109] on input "Amount in %" at bounding box center [261, 103] width 122 height 17
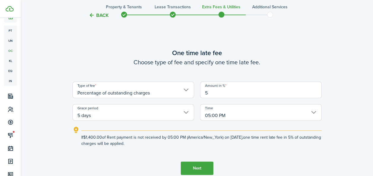
click at [185, 116] on input "5 days" at bounding box center [133, 112] width 122 height 17
type input "5"
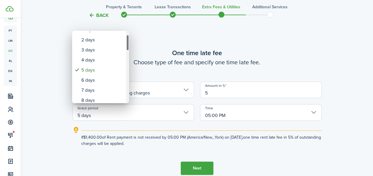
drag, startPoint x: 127, startPoint y: 46, endPoint x: 129, endPoint y: 52, distance: 6.1
click at [129, 51] on div "Grace period" at bounding box center [127, 43] width 3 height 16
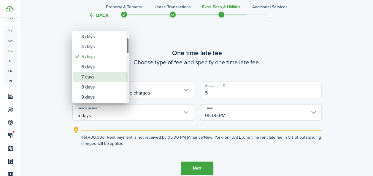
click at [106, 72] on div "7 days" at bounding box center [102, 77] width 43 height 10
type input "7 days"
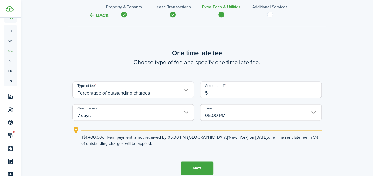
click at [202, 168] on button "Next" at bounding box center [197, 168] width 33 height 13
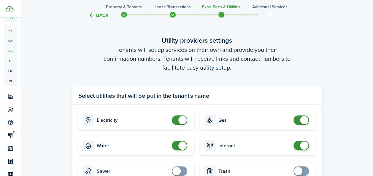
scroll to position [592, 0]
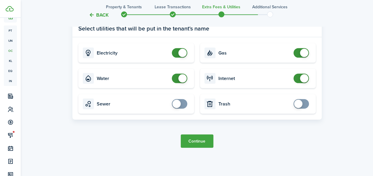
click at [197, 142] on button "Continue" at bounding box center [197, 141] width 33 height 13
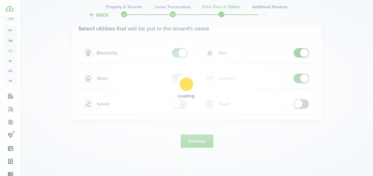
scroll to position [0, 0]
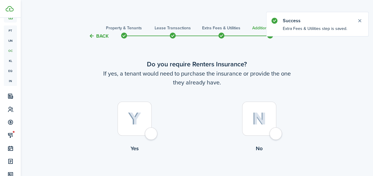
click at [126, 123] on div at bounding box center [135, 119] width 34 height 34
radio input "true"
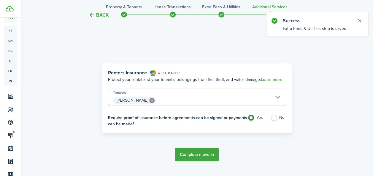
scroll to position [172, 0]
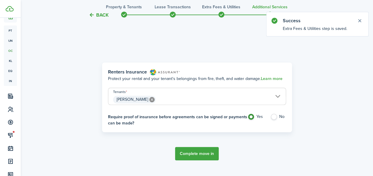
click at [195, 154] on button "Complete move in" at bounding box center [197, 153] width 44 height 13
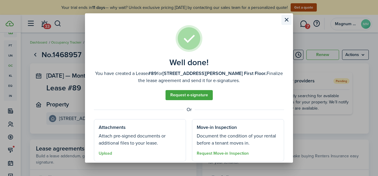
click at [287, 21] on button "Close modal" at bounding box center [286, 20] width 10 height 10
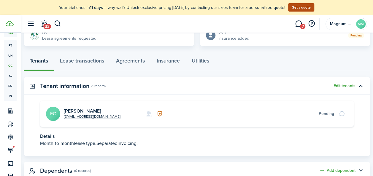
scroll to position [156, 0]
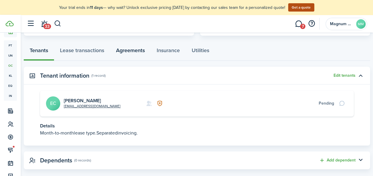
click at [129, 49] on link "Agreements" at bounding box center [130, 52] width 41 height 18
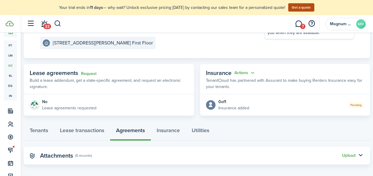
scroll to position [80, 0]
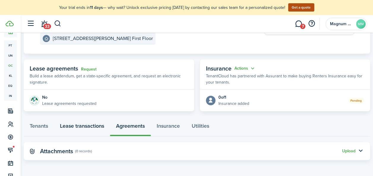
click at [82, 128] on link "Lease transactions" at bounding box center [82, 128] width 56 height 18
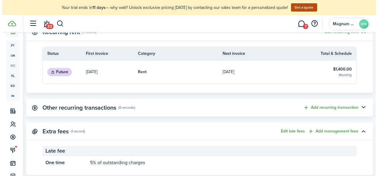
scroll to position [214, 0]
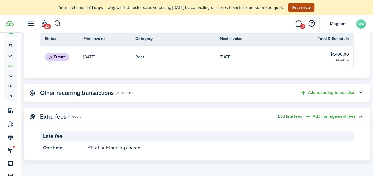
click at [287, 116] on button "Edit late fees" at bounding box center [290, 116] width 24 height 5
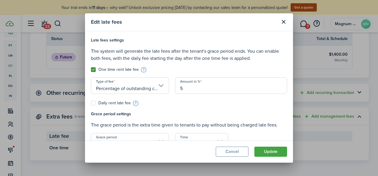
click at [188, 90] on input "5" at bounding box center [231, 85] width 112 height 17
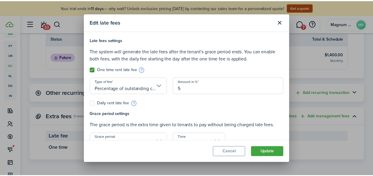
scroll to position [42, 0]
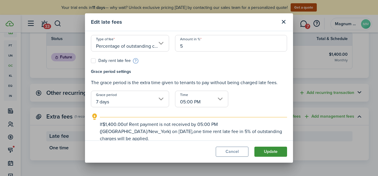
click at [270, 152] on button "Update" at bounding box center [270, 152] width 33 height 10
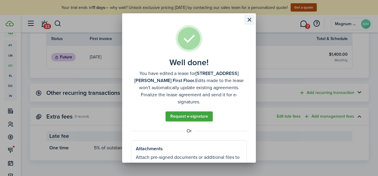
click at [249, 19] on button "Close modal" at bounding box center [249, 20] width 10 height 10
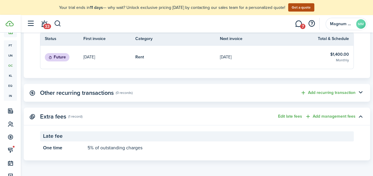
scroll to position [60, 0]
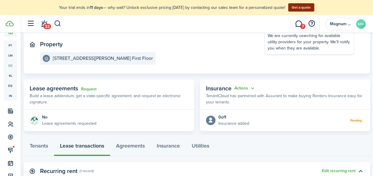
click at [296, 5] on button "Get a quote" at bounding box center [301, 7] width 26 height 8
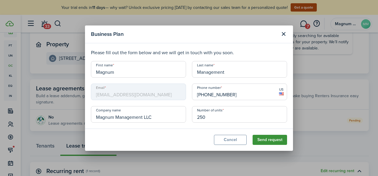
click at [265, 140] on button "Send request" at bounding box center [269, 140] width 34 height 10
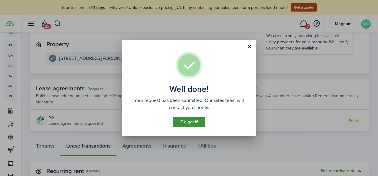
click at [195, 121] on button "Ok, got it!" at bounding box center [189, 122] width 33 height 10
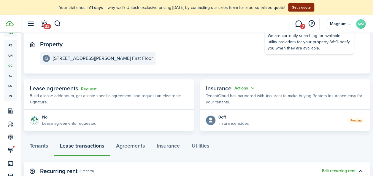
click at [296, 6] on button "Get a quote" at bounding box center [301, 7] width 26 height 8
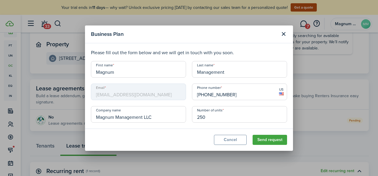
click at [210, 119] on input "250" at bounding box center [239, 114] width 95 height 17
type input "2"
type input "300"
click at [276, 138] on button "Send request" at bounding box center [269, 140] width 34 height 10
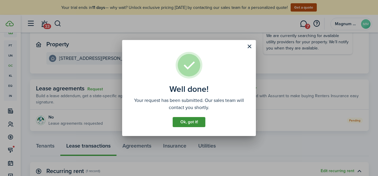
click at [195, 121] on button "Ok, got it!" at bounding box center [189, 122] width 33 height 10
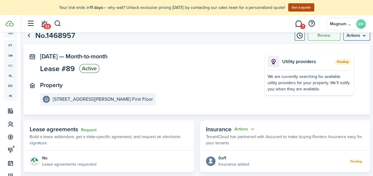
scroll to position [6, 0]
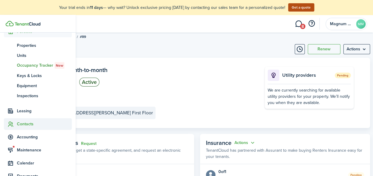
click at [24, 125] on span "Contacts" at bounding box center [44, 124] width 55 height 6
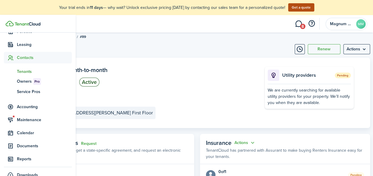
click at [23, 70] on span "Tenants" at bounding box center [44, 72] width 55 height 6
